Goal: Information Seeking & Learning: Learn about a topic

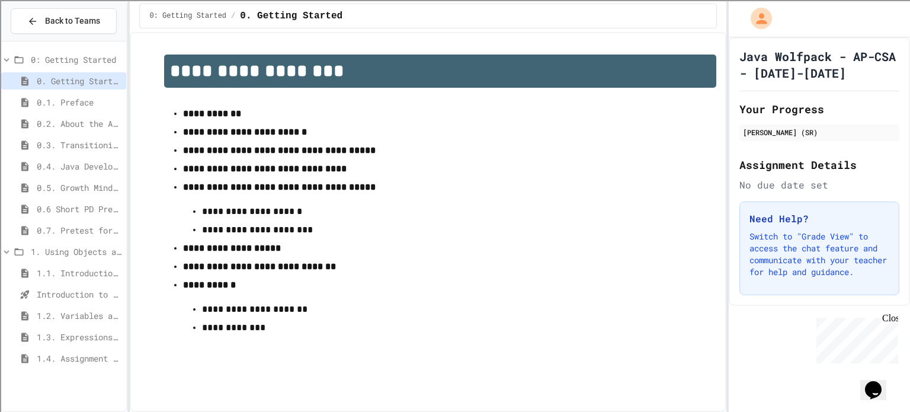
click at [76, 270] on span "1.1. Introduction to Algorithms, Programming, and Compilers" at bounding box center [79, 273] width 85 height 12
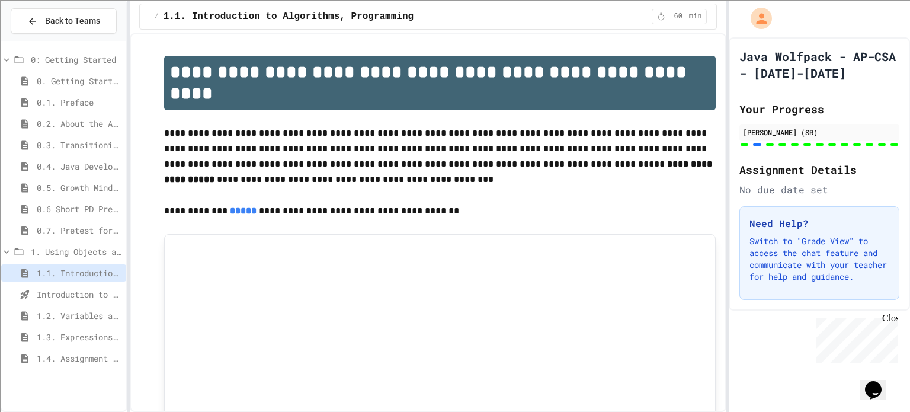
click at [79, 284] on div "1.1. Introduction to Algorithms, Programming, and Compilers" at bounding box center [63, 274] width 125 height 21
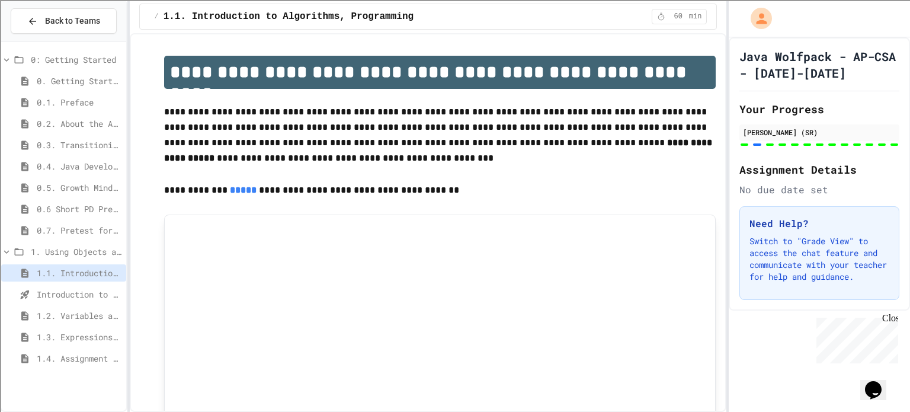
click at [81, 293] on span "Introduction to Algorithms, Programming, and Compilers" at bounding box center [79, 294] width 85 height 12
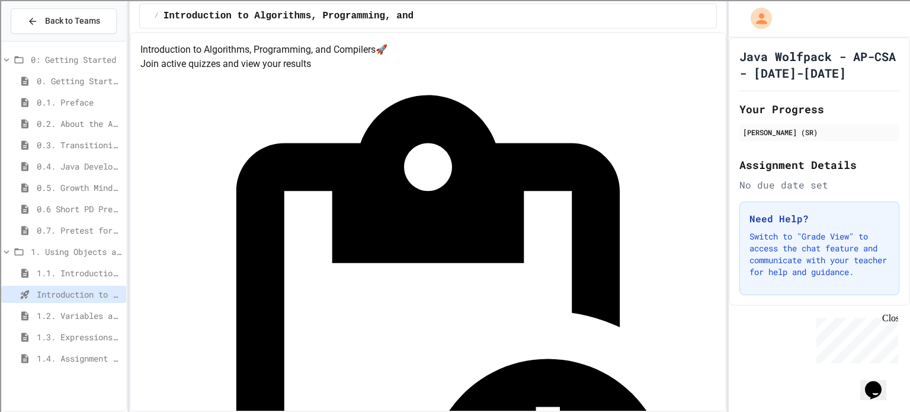
click at [66, 359] on span "1.4. Assignment and Input" at bounding box center [79, 358] width 85 height 12
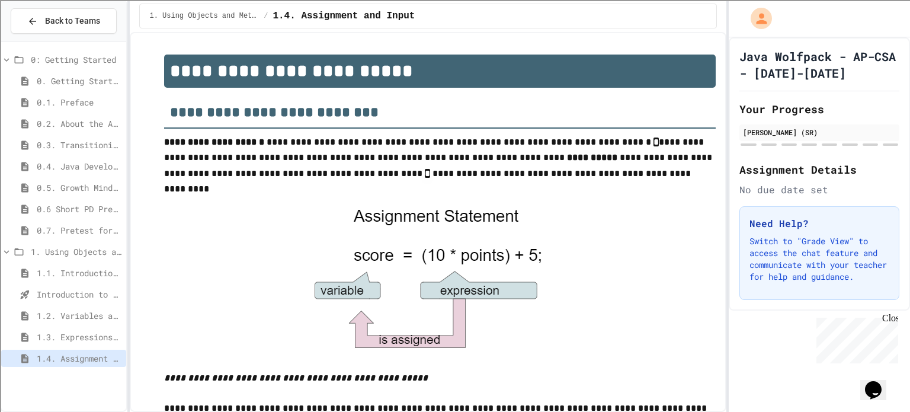
scroll to position [740, 0]
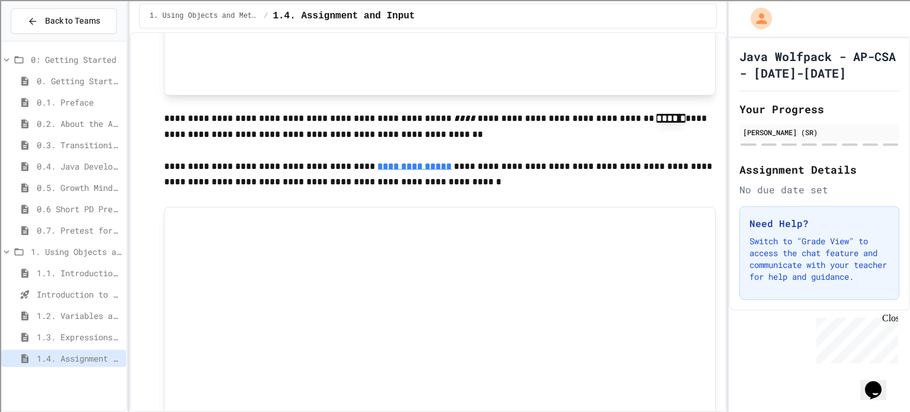
click at [81, 341] on span "1.3. Expressions and Output [New]" at bounding box center [79, 337] width 85 height 12
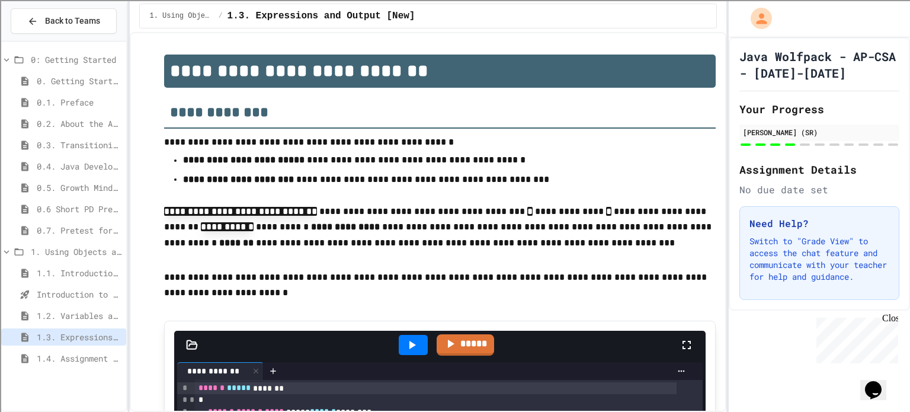
click at [72, 38] on div "Back to Teams" at bounding box center [63, 21] width 125 height 40
click at [76, 22] on span "Back to Teams" at bounding box center [72, 21] width 55 height 12
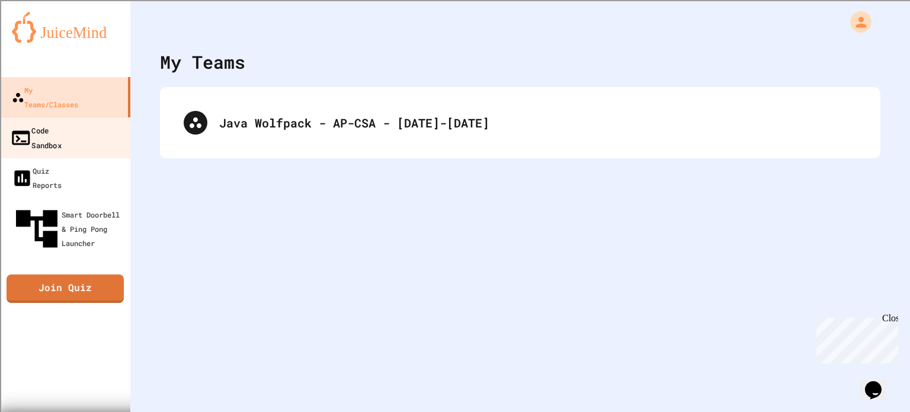
click at [62, 123] on div "Code Sandbox" at bounding box center [36, 137] width 52 height 29
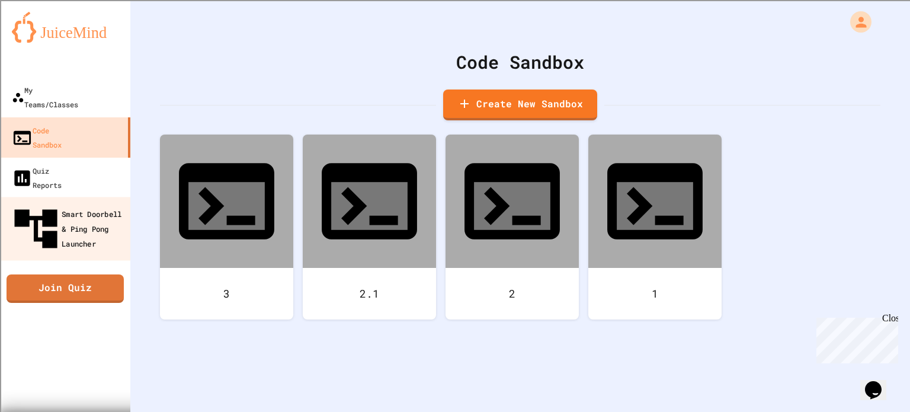
click at [69, 197] on link "Smart Doorbell & Ping Pong Launcher" at bounding box center [65, 228] width 135 height 63
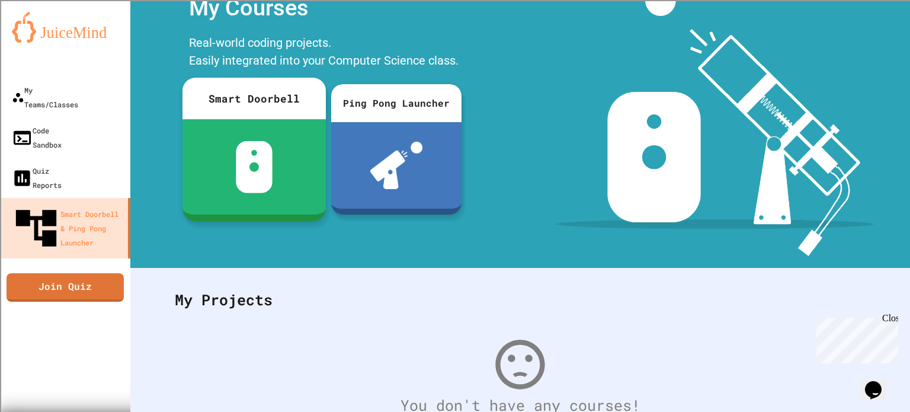
scroll to position [119, 0]
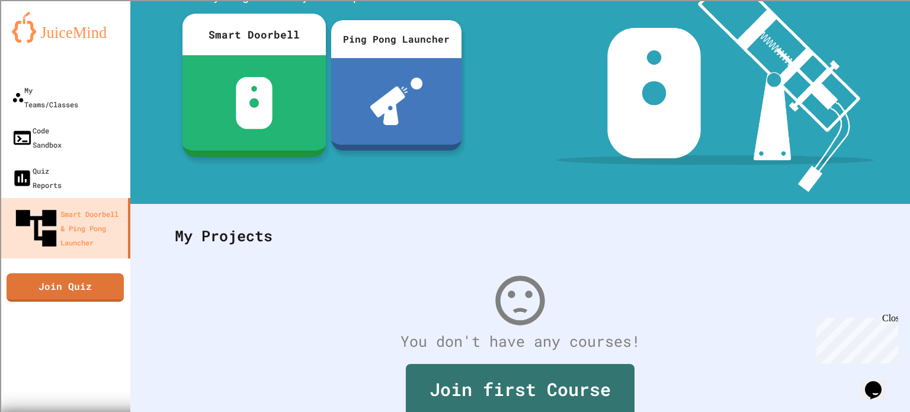
click at [242, 89] on img at bounding box center [254, 103] width 37 height 52
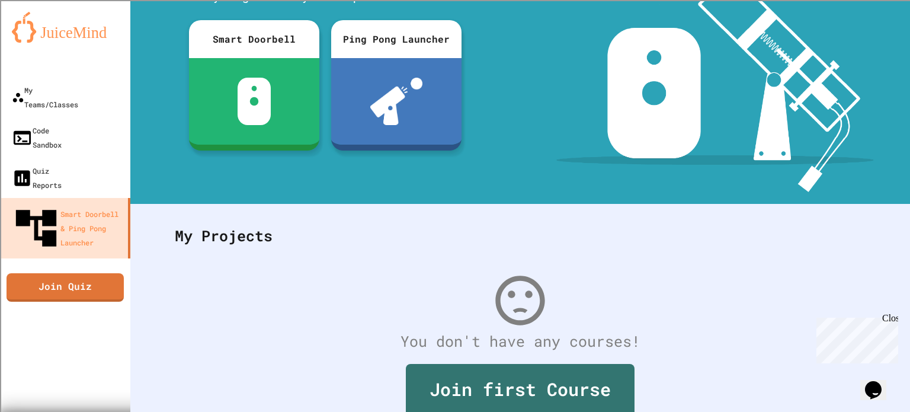
scroll to position [237, 0]
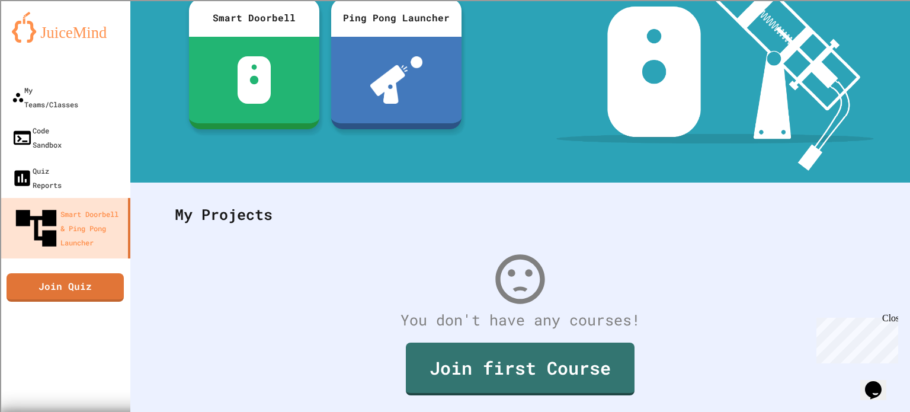
scroll to position [183, 0]
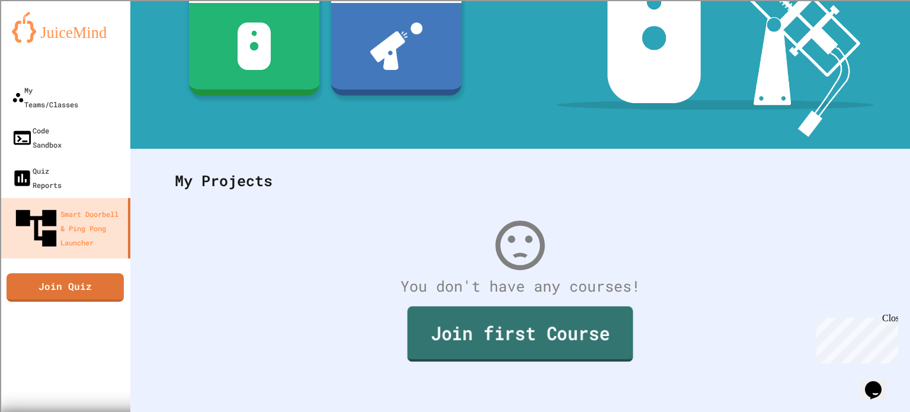
click at [508, 324] on link "Join first Course" at bounding box center [521, 333] width 226 height 55
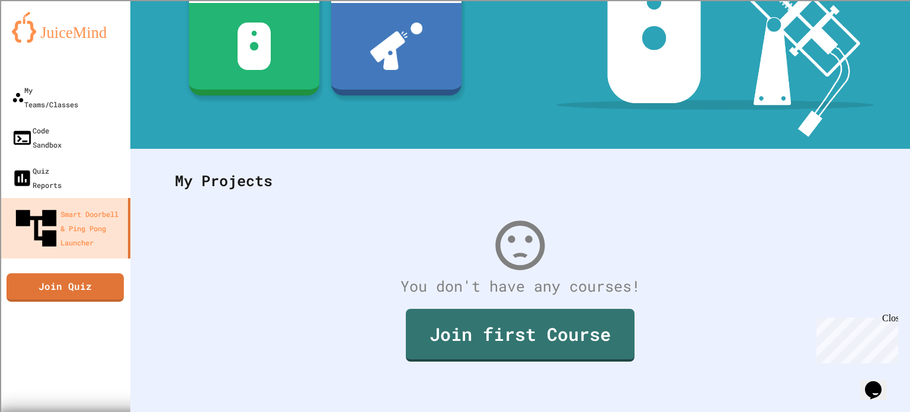
click at [75, 91] on div "My Teams/Classes" at bounding box center [44, 96] width 68 height 29
